Goal: Information Seeking & Learning: Check status

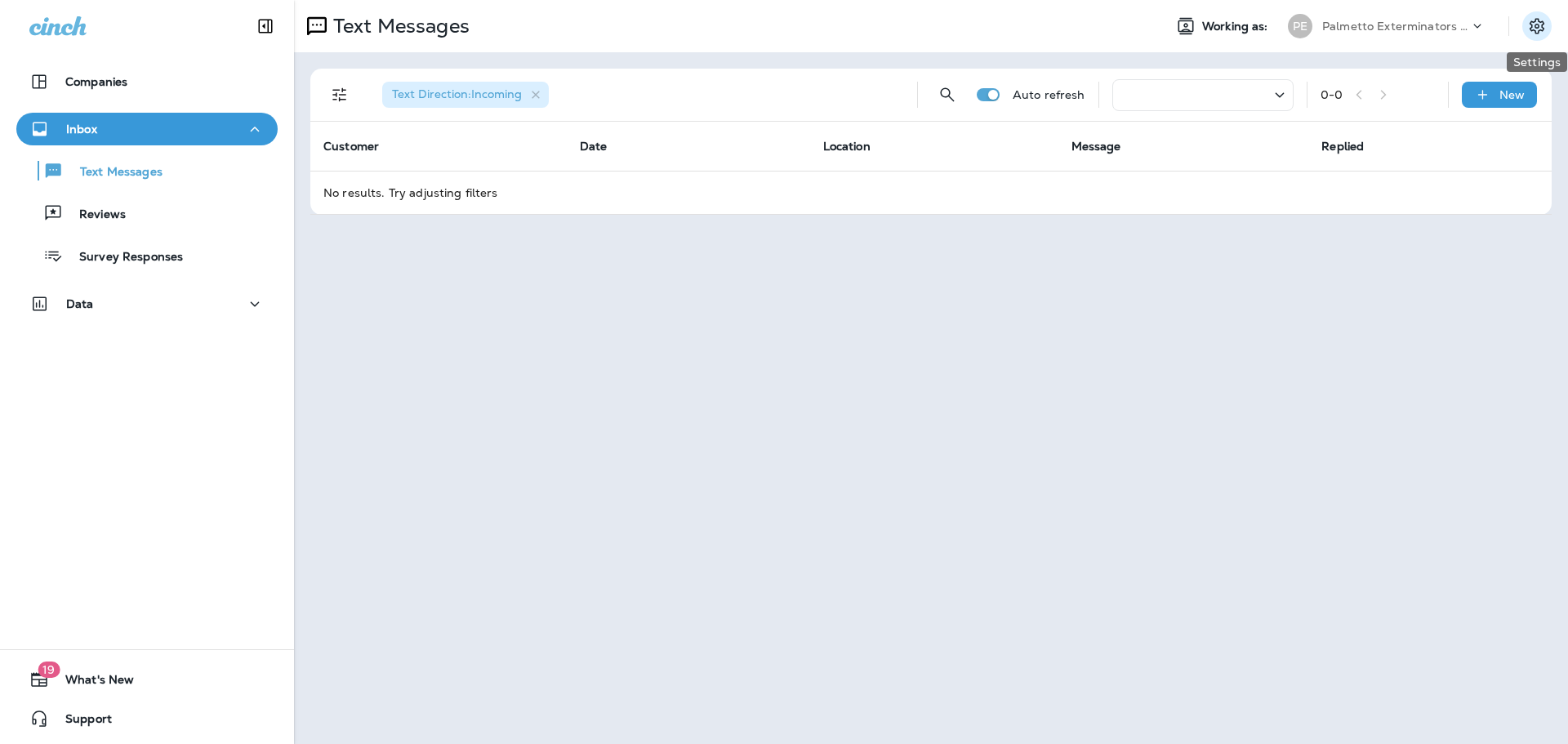
click at [1529, 25] on icon "Settings" at bounding box center [1537, 26] width 19 height 19
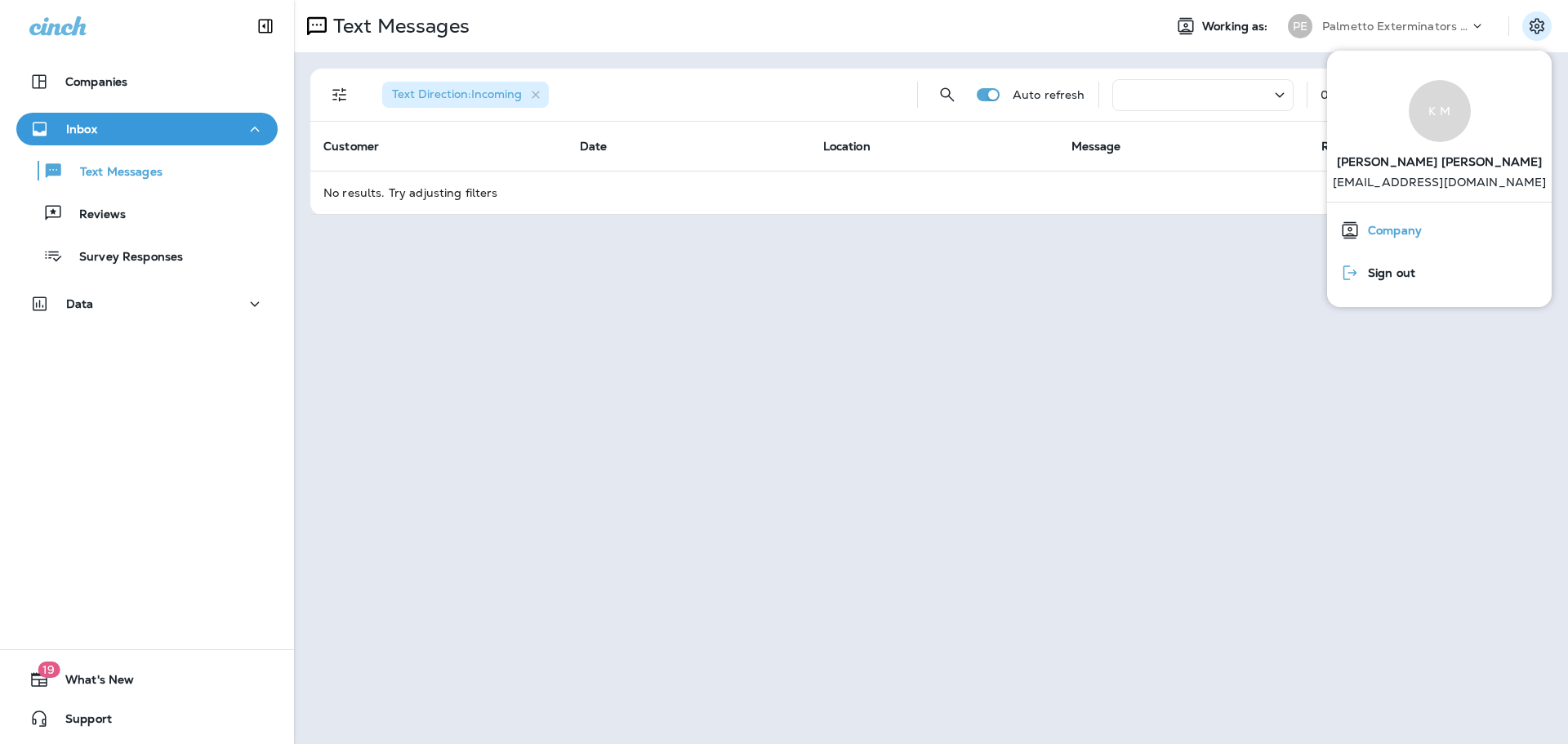
drag, startPoint x: 1436, startPoint y: 264, endPoint x: 1420, endPoint y: 246, distance: 24.1
click at [1434, 264] on button "Sign out" at bounding box center [1439, 272] width 224 height 42
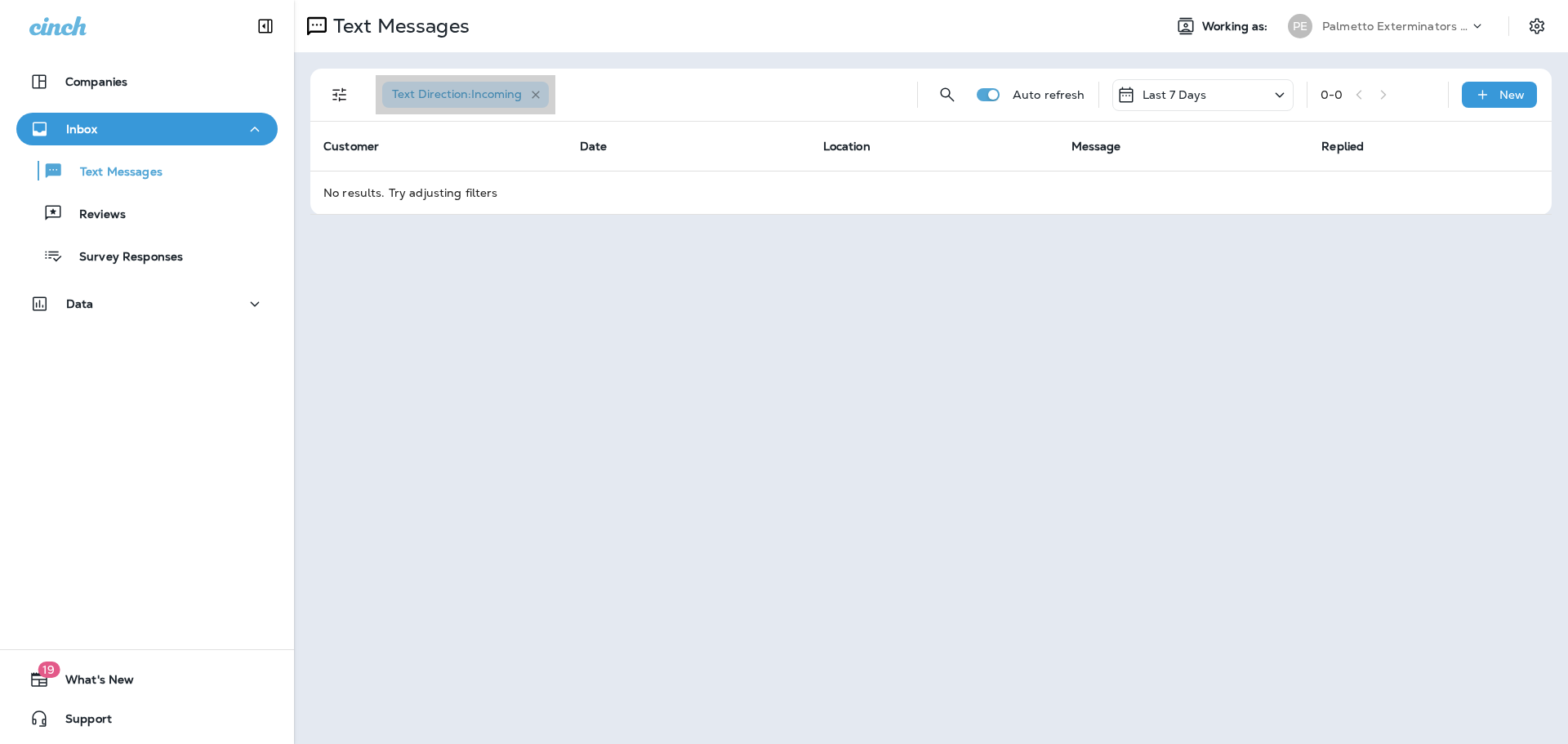
click at [532, 94] on icon "button" at bounding box center [536, 95] width 14 height 14
click at [1218, 89] on div "Last 7 Days" at bounding box center [1202, 95] width 181 height 31
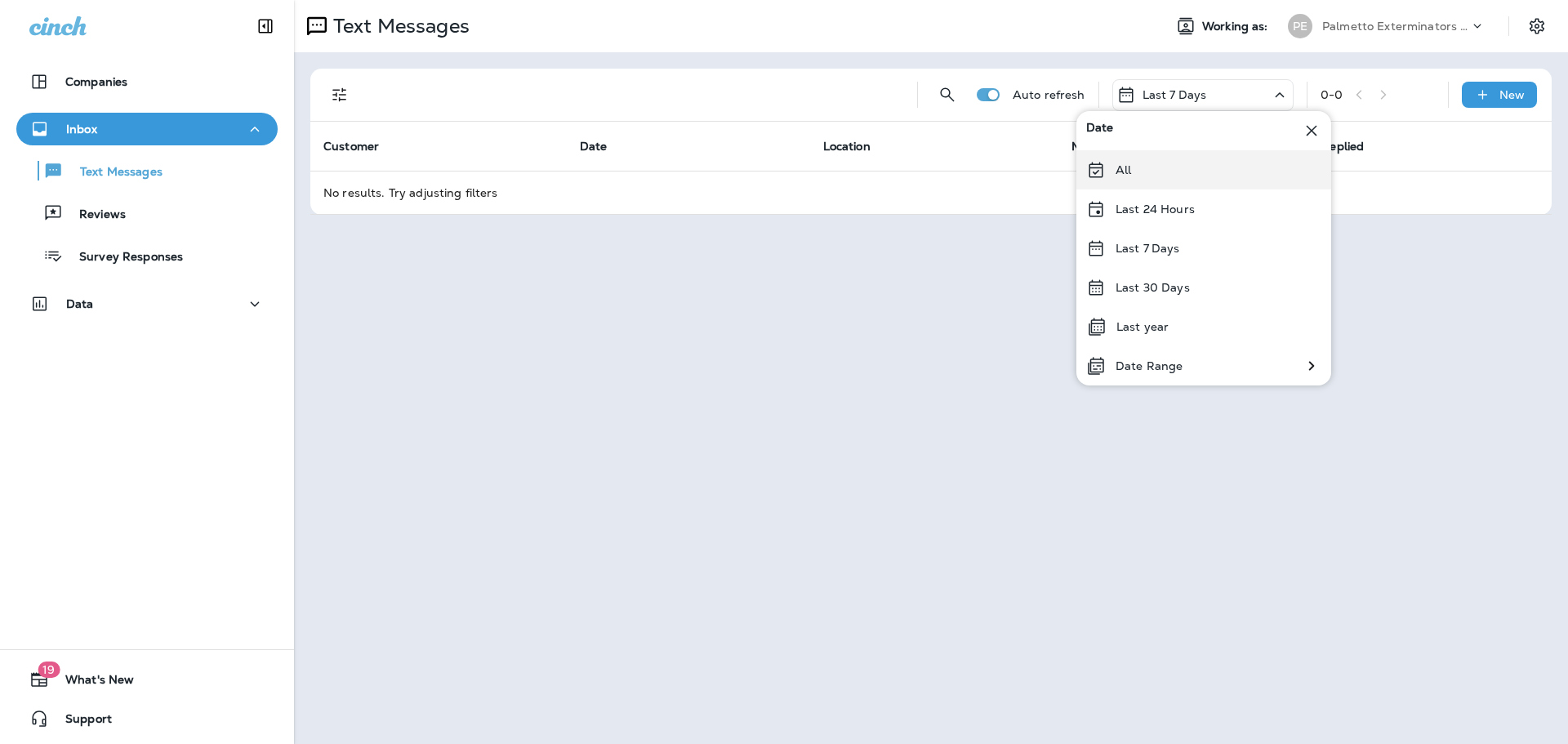
click at [1106, 177] on div "All" at bounding box center [1204, 170] width 255 height 39
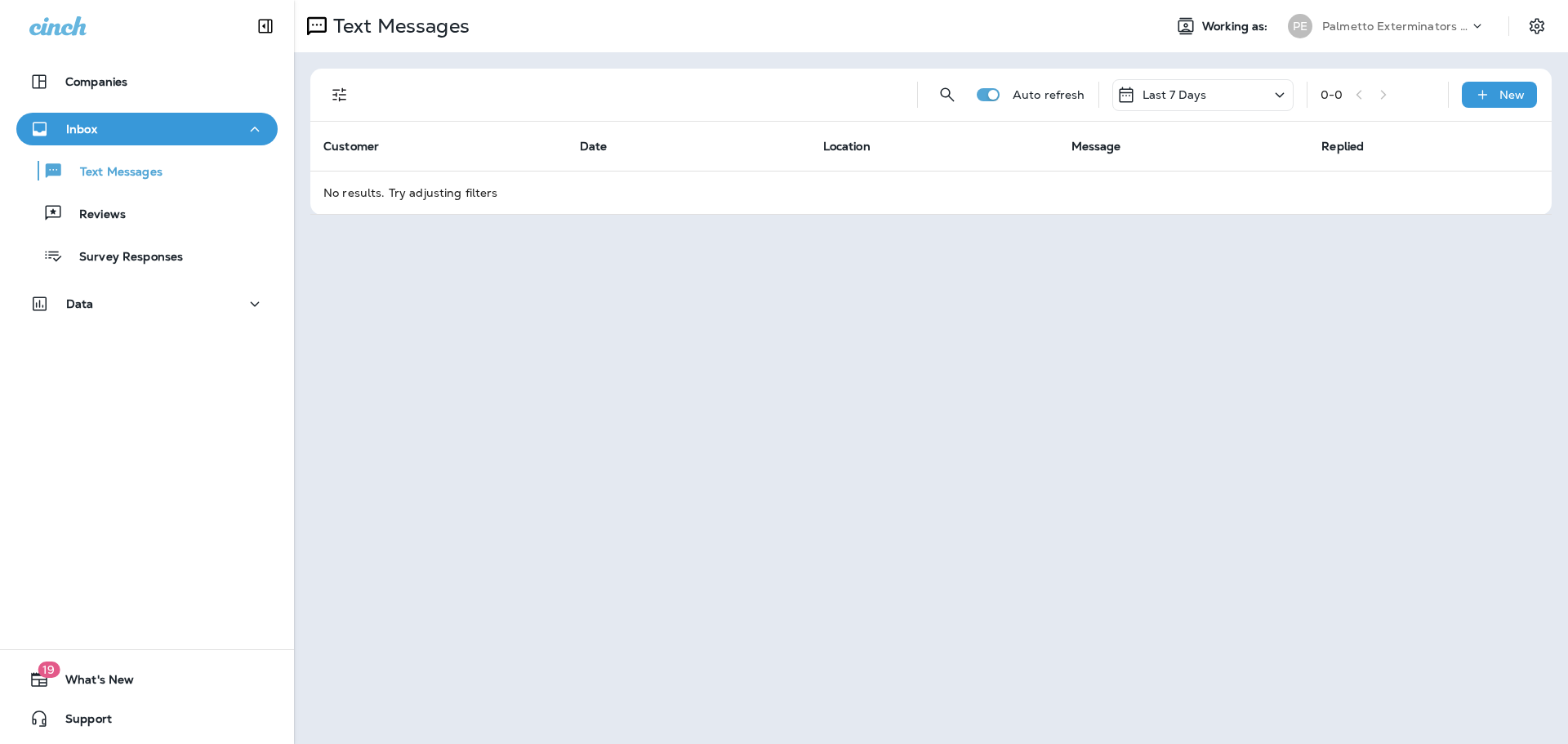
click at [1163, 90] on p "Last 7 Days" at bounding box center [1175, 95] width 65 height 13
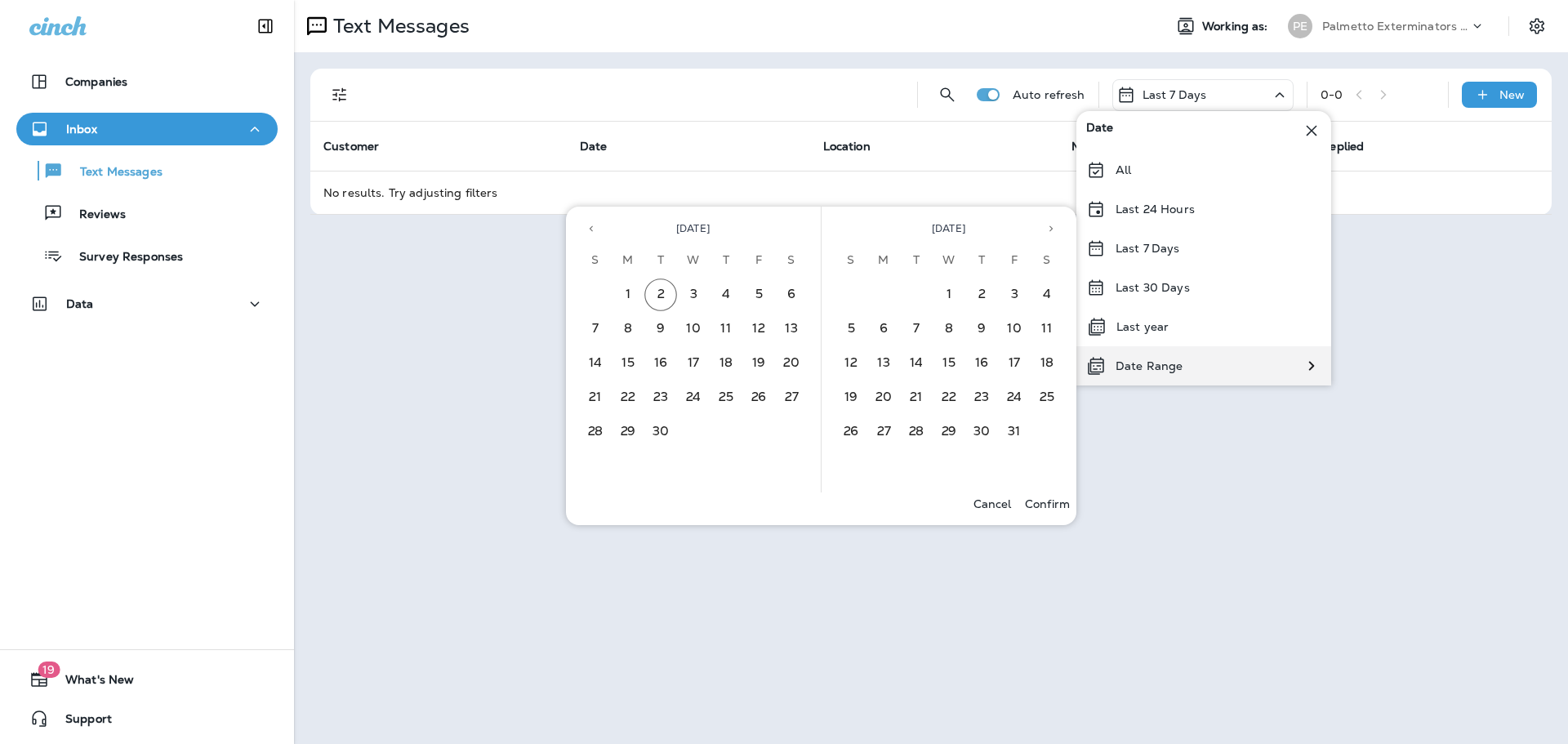
click at [1154, 366] on p "Date Range" at bounding box center [1149, 366] width 67 height 13
click at [666, 296] on button "2" at bounding box center [660, 294] width 32 height 32
click at [1035, 505] on p "Confirm" at bounding box center [1047, 504] width 45 height 13
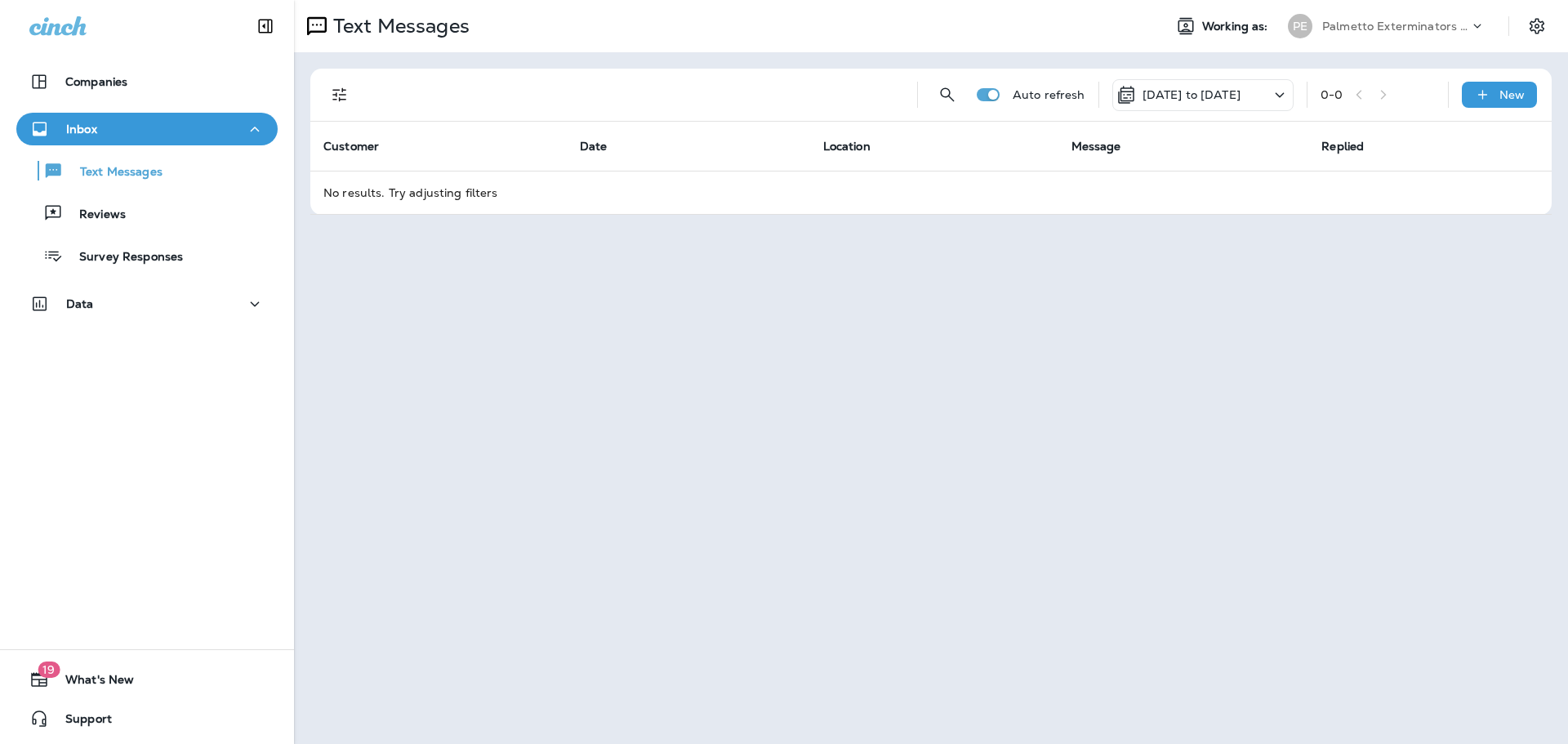
click at [1234, 89] on p "09/02/25 to 09/02/25" at bounding box center [1191, 95] width 98 height 13
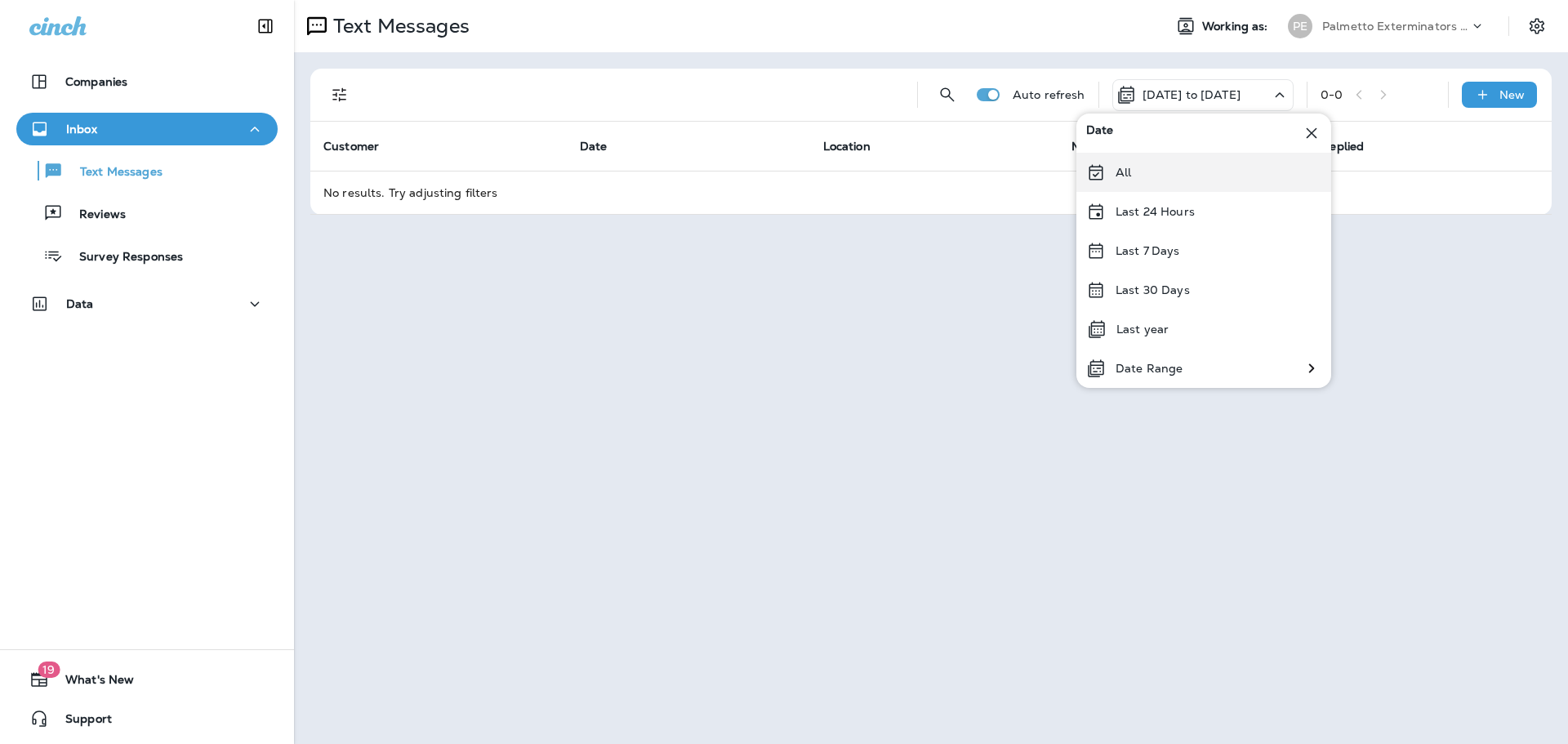
click at [1105, 173] on div "All" at bounding box center [1204, 172] width 255 height 39
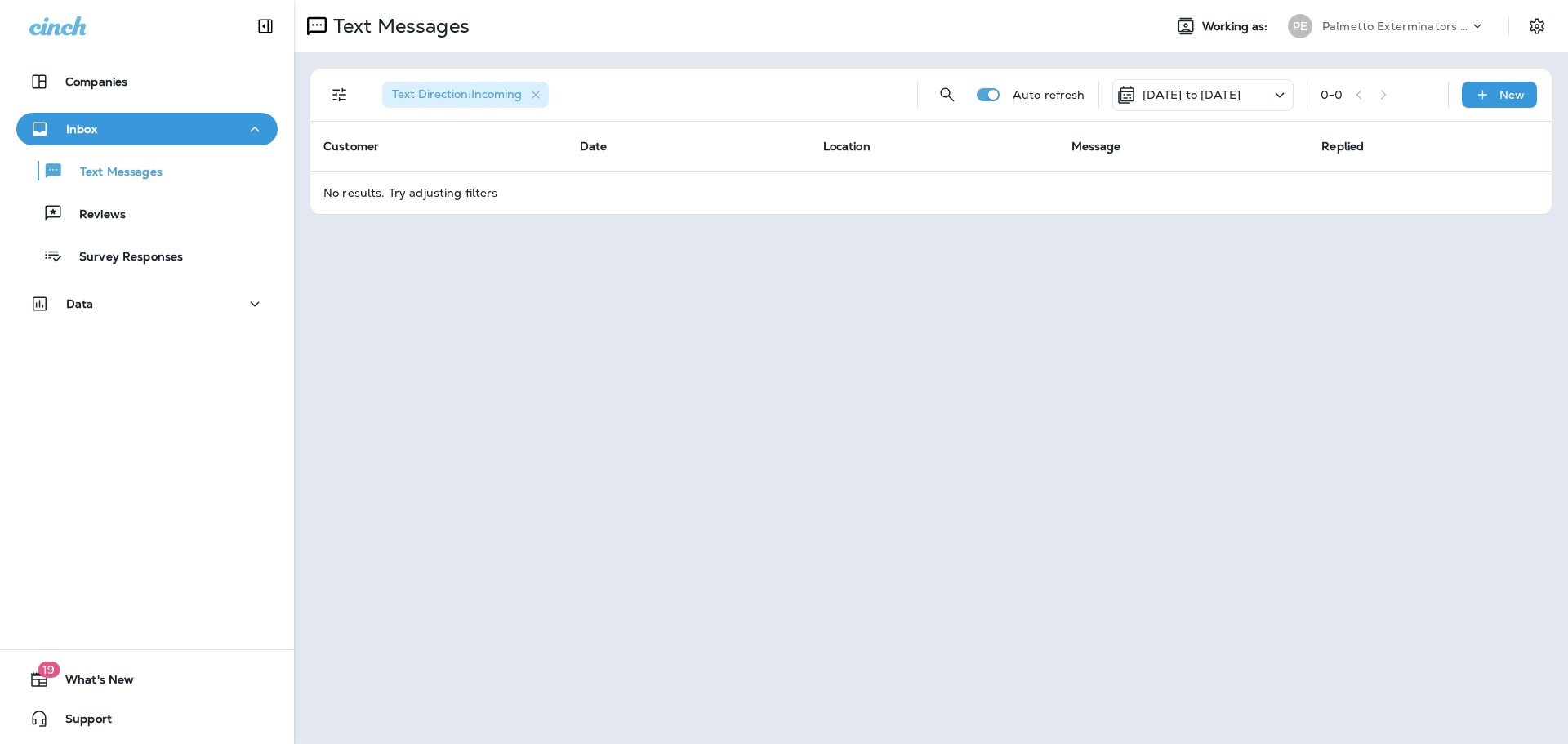
click at [1240, 89] on p "09/02/25 to 09/02/25" at bounding box center [1191, 95] width 98 height 13
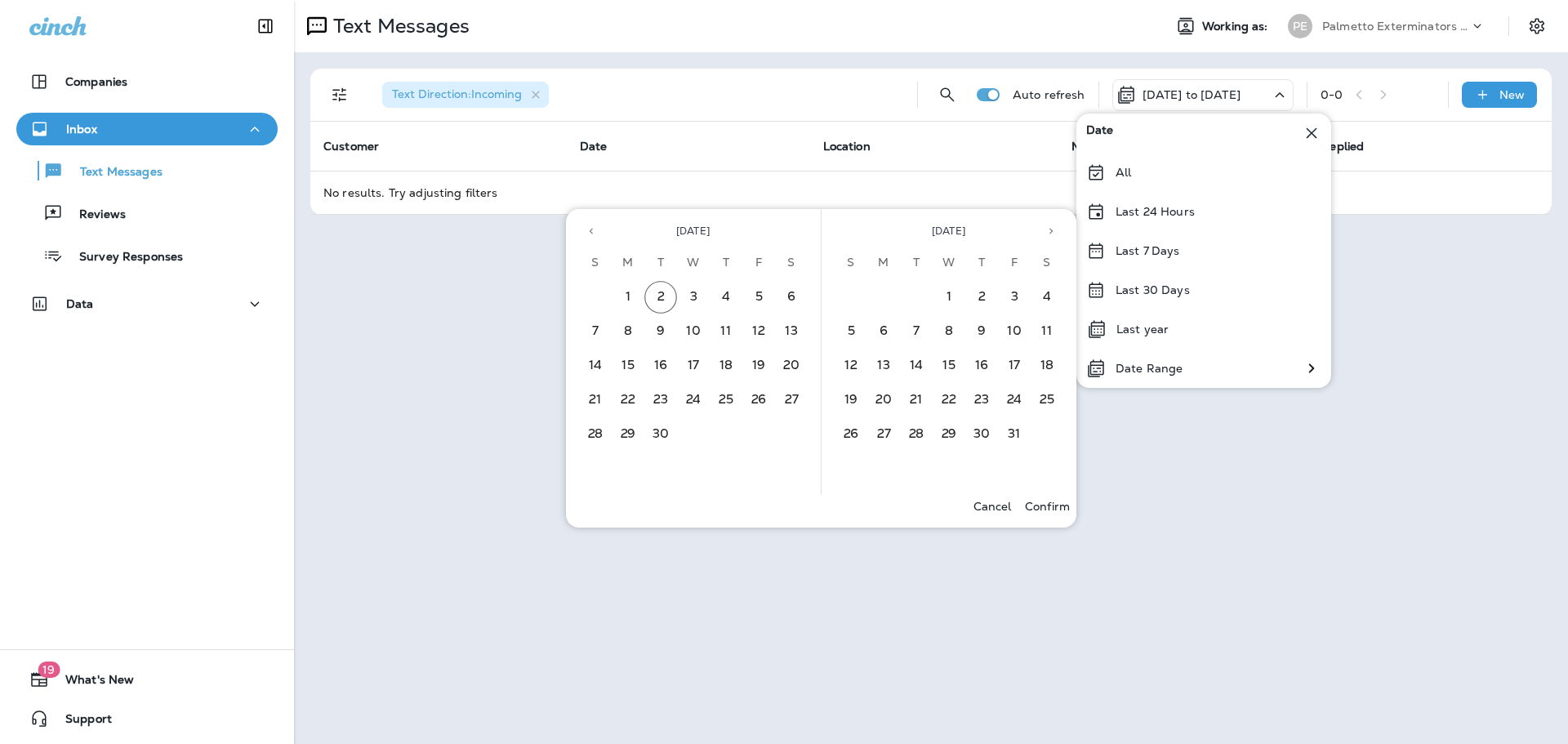
click at [983, 506] on p "Cancel" at bounding box center [993, 506] width 39 height 13
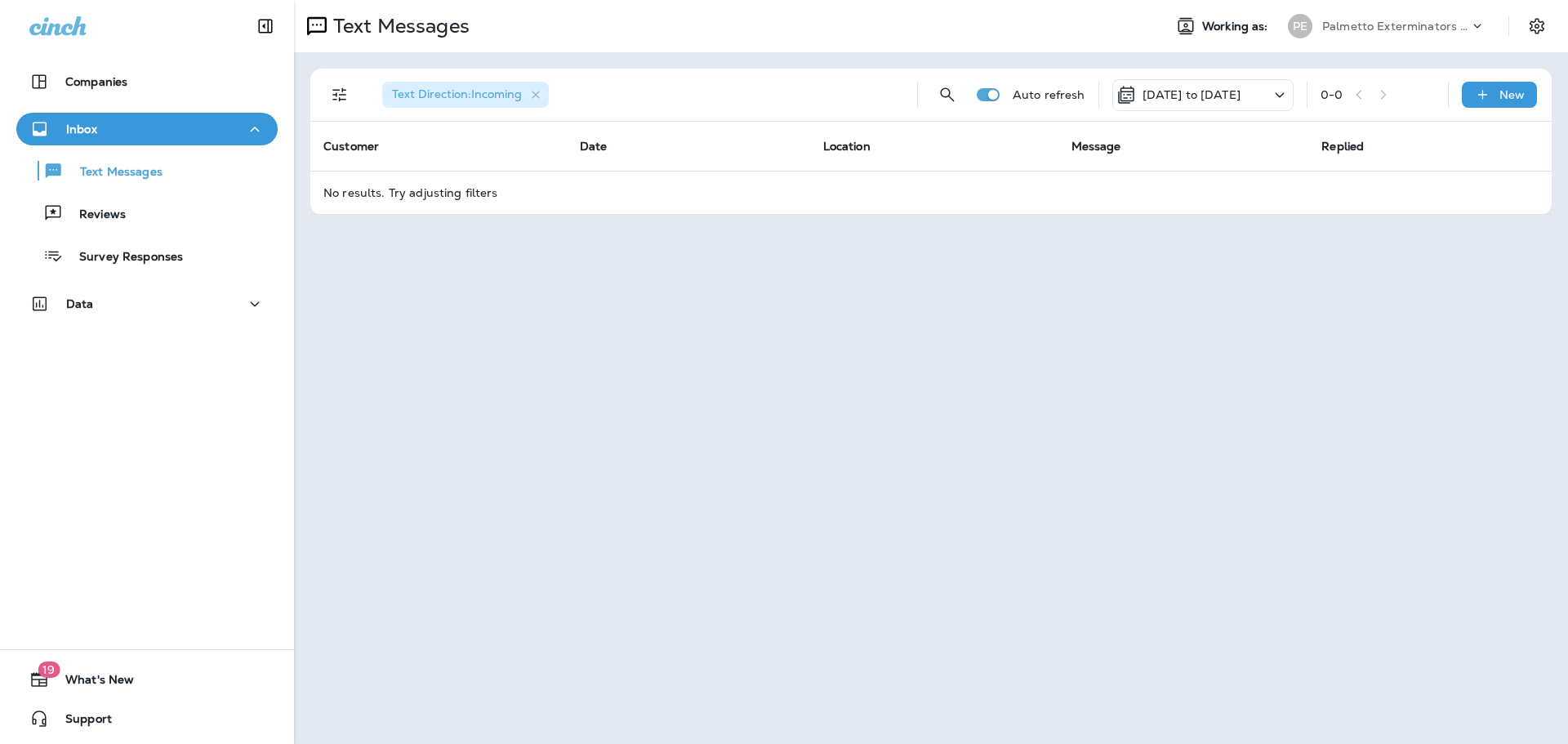
click at [1420, 19] on p "Palmetto Exterminators LLC" at bounding box center [1395, 26] width 147 height 13
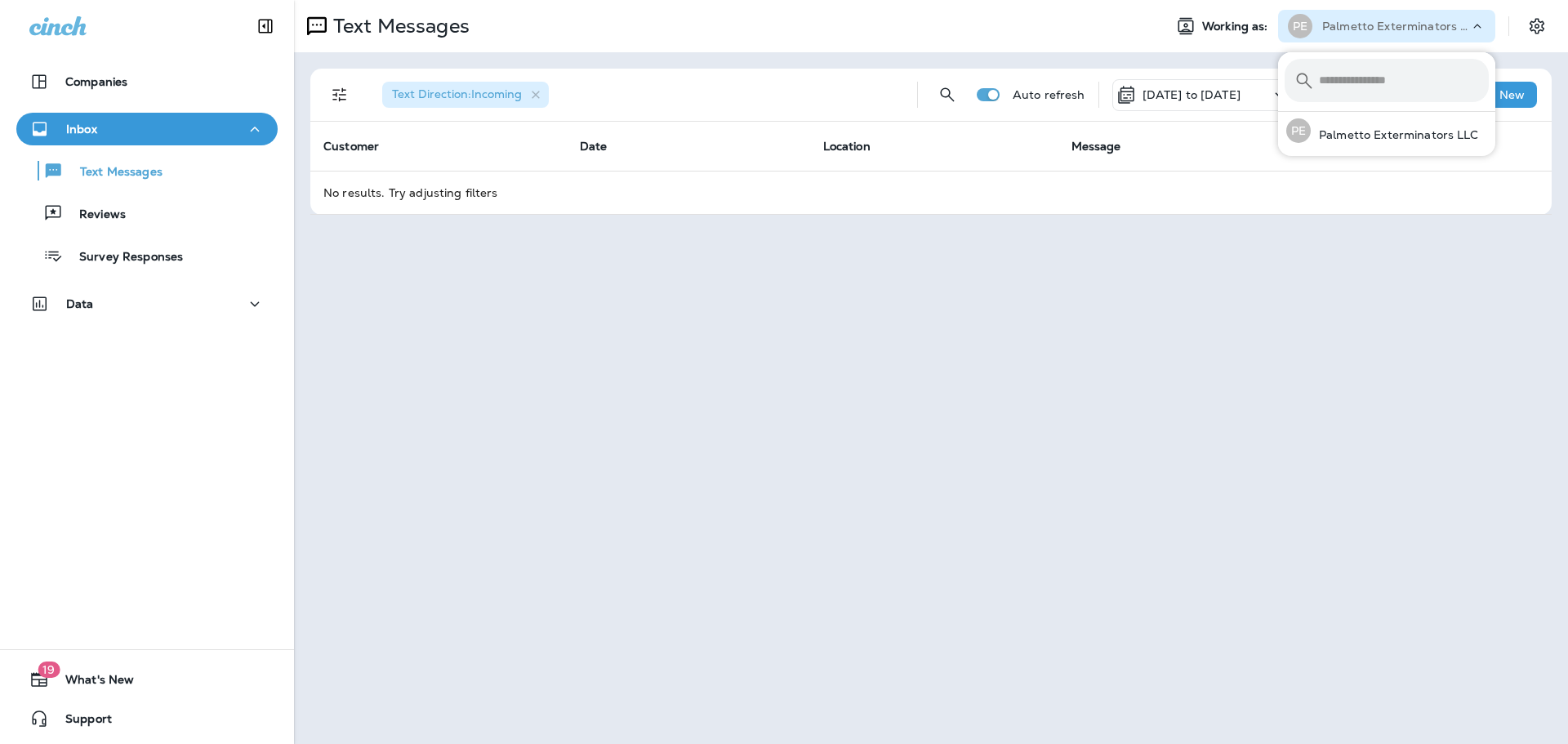
type input "*"
click at [1373, 141] on p "Palmetto Exterminators LLC" at bounding box center [1394, 135] width 168 height 13
click at [94, 78] on p "Companies" at bounding box center [96, 81] width 62 height 13
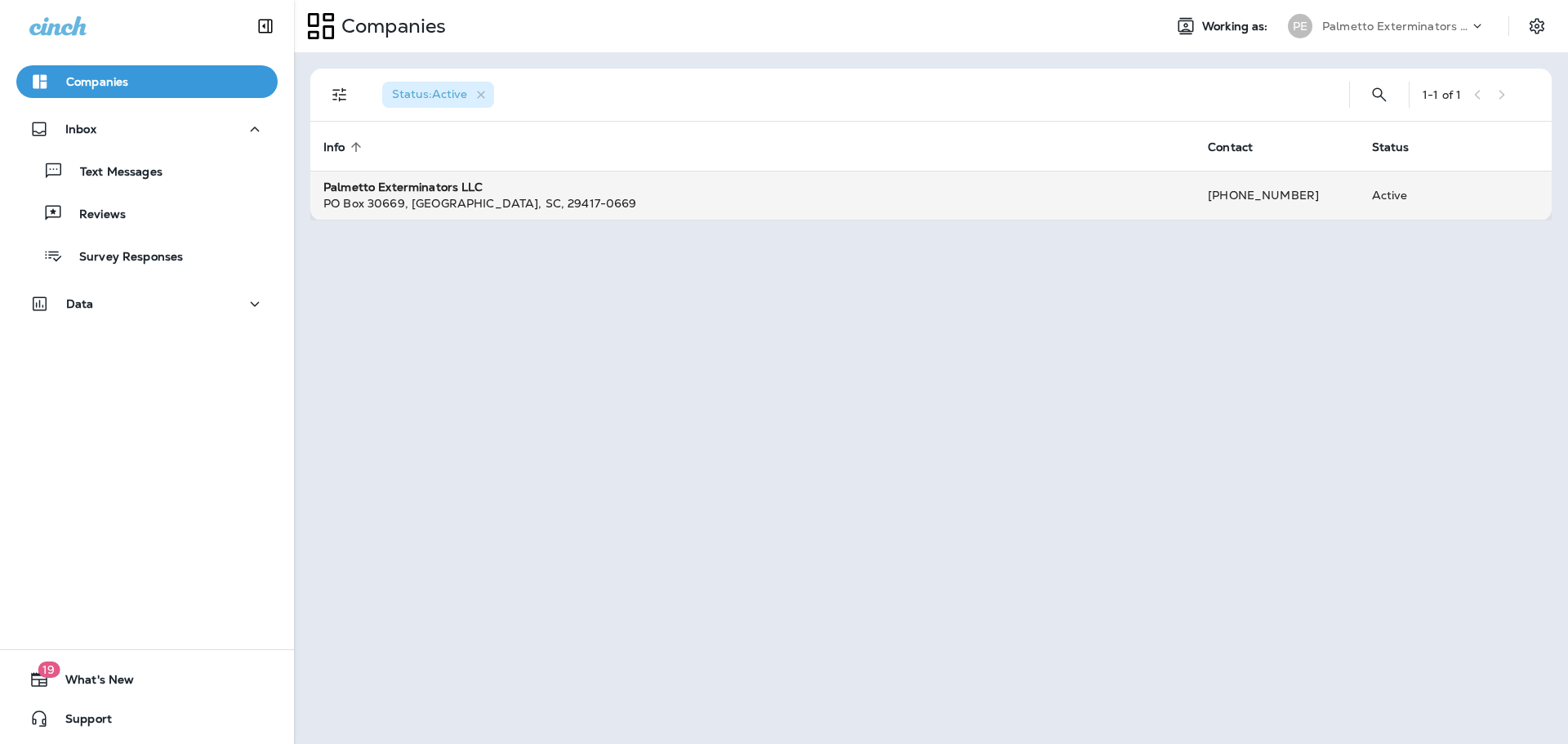
click at [404, 199] on div "PO Box 30669 , Charleston , SC , 29417-0669" at bounding box center [752, 203] width 858 height 17
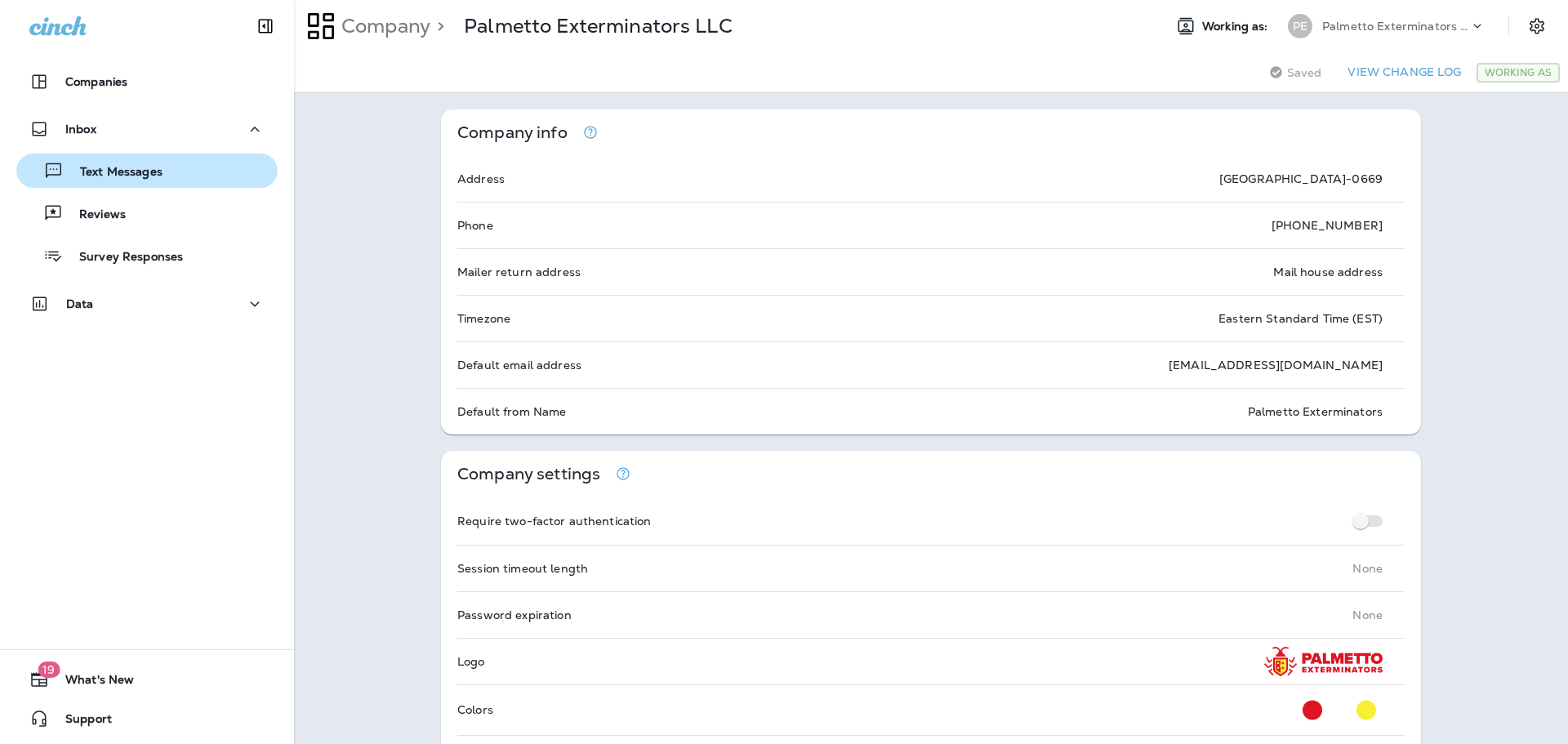
click at [104, 170] on p "Text Messages" at bounding box center [113, 173] width 99 height 16
